Goal: Task Accomplishment & Management: Manage account settings

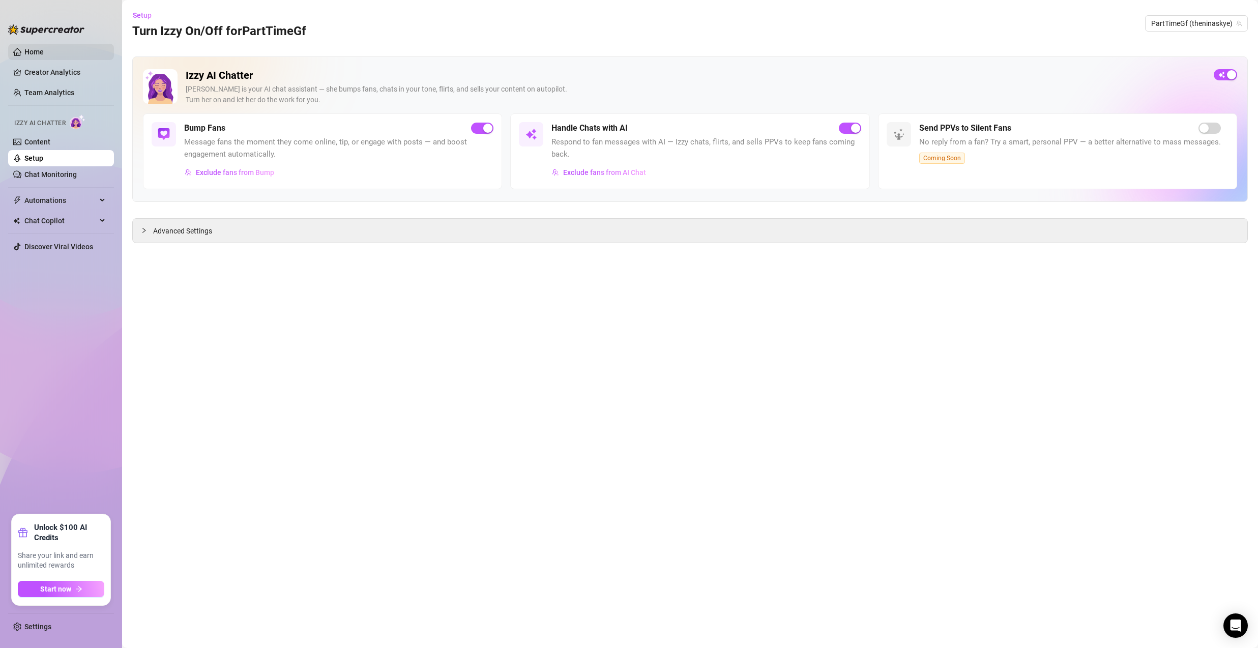
click at [34, 48] on link "Home" at bounding box center [33, 52] width 19 height 8
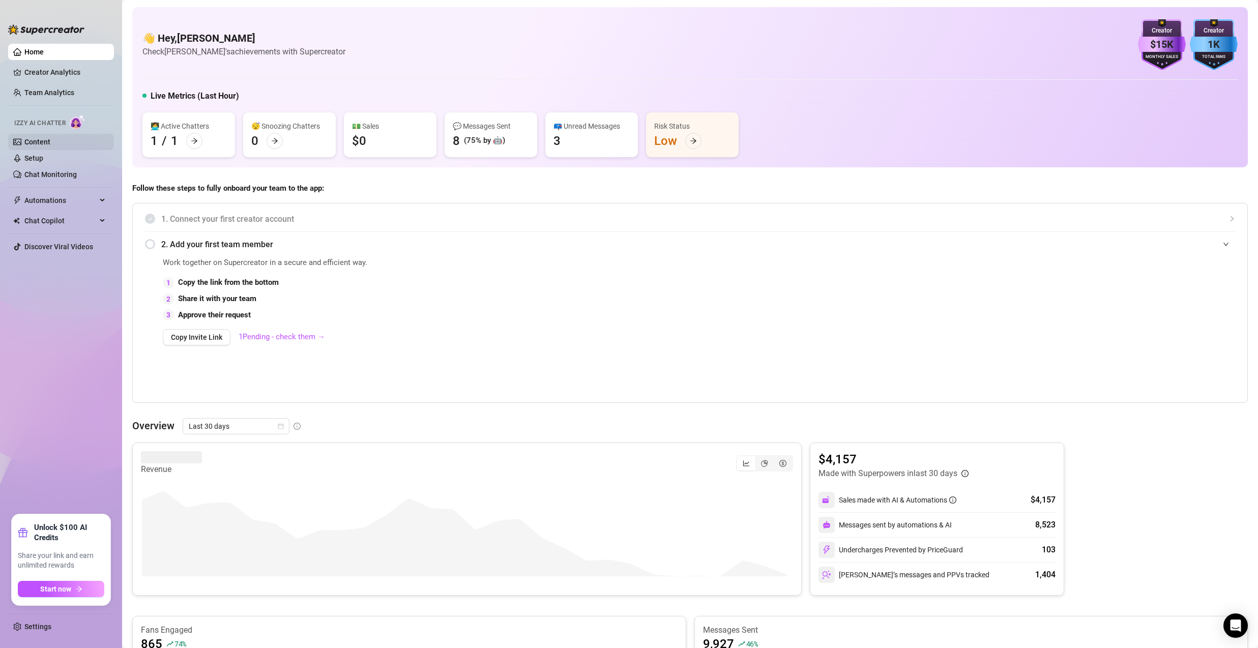
click at [49, 138] on link "Content" at bounding box center [37, 142] width 26 height 8
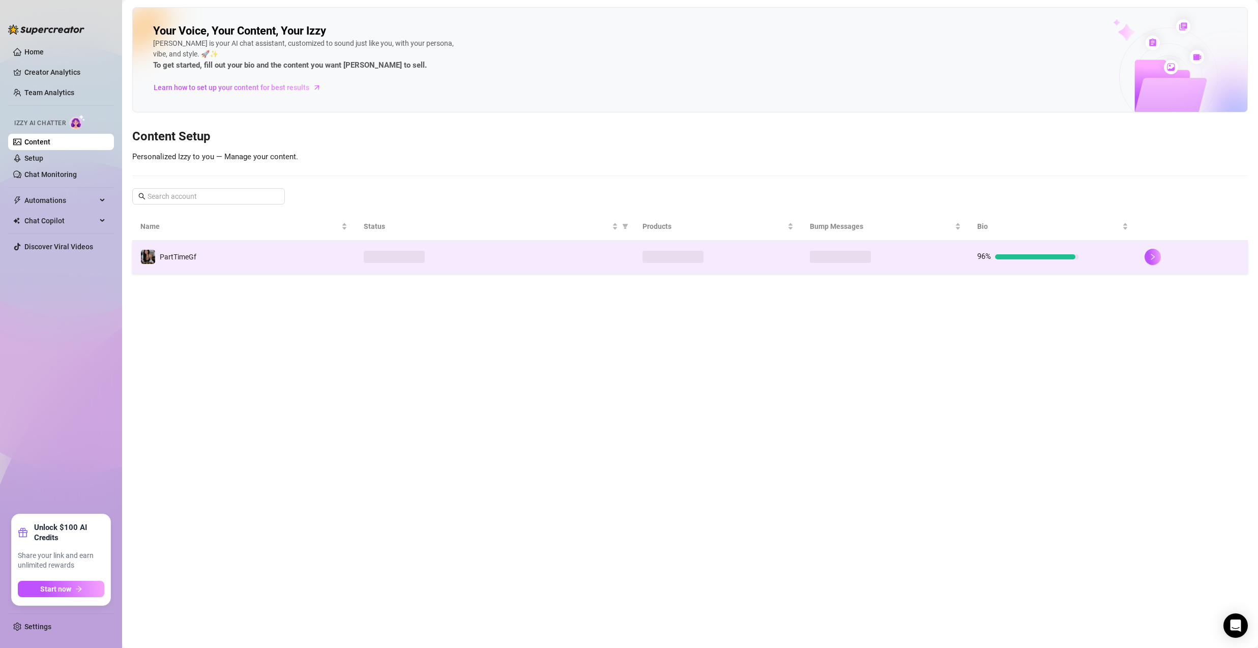
click at [223, 268] on td "PartTimeGf" at bounding box center [243, 257] width 223 height 33
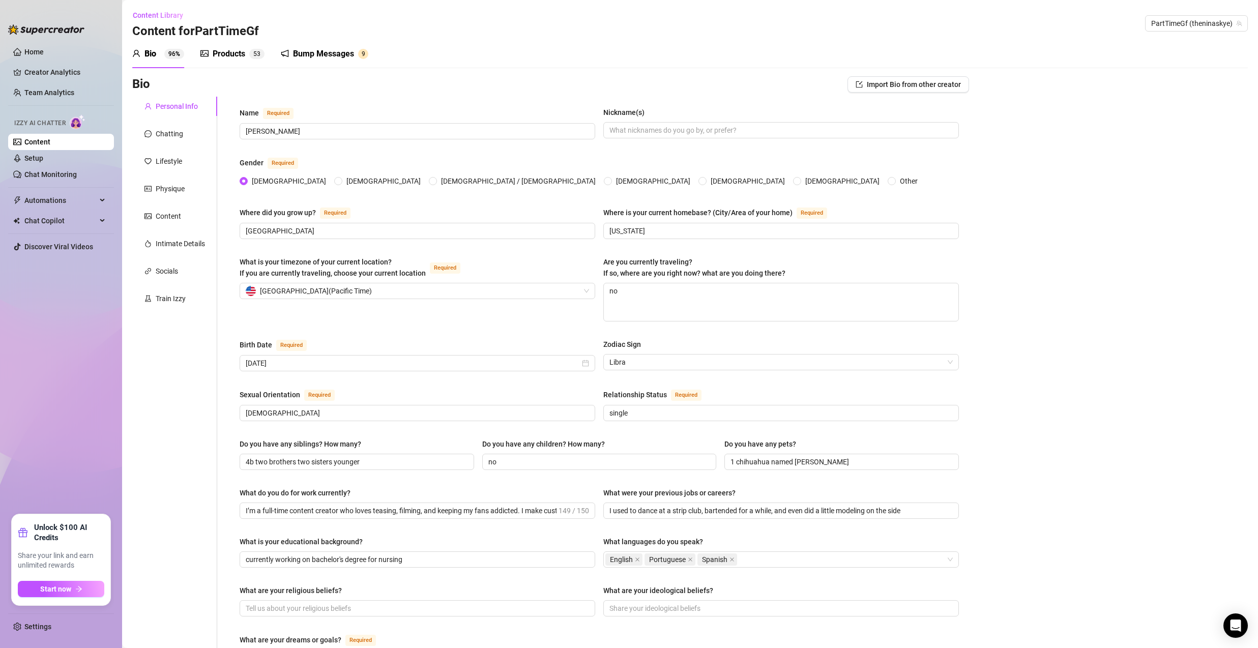
click at [307, 55] on div "Bump Messages" at bounding box center [323, 54] width 61 height 12
